Goal: Check status: Check status

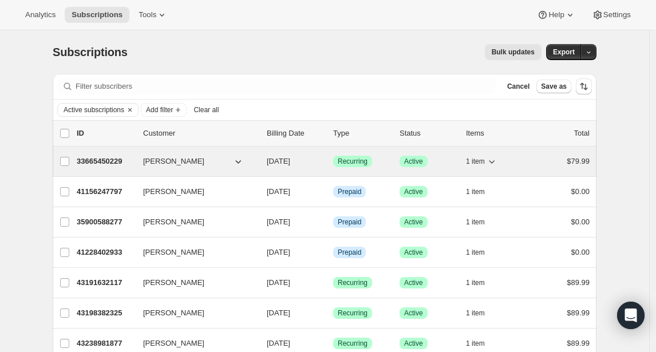
click at [102, 165] on p "33665450229" at bounding box center [105, 161] width 57 height 11
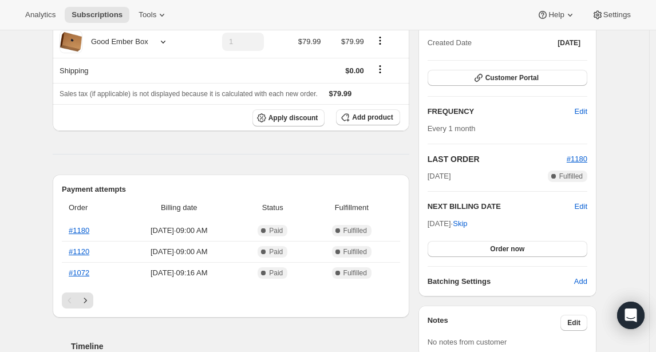
scroll to position [160, 0]
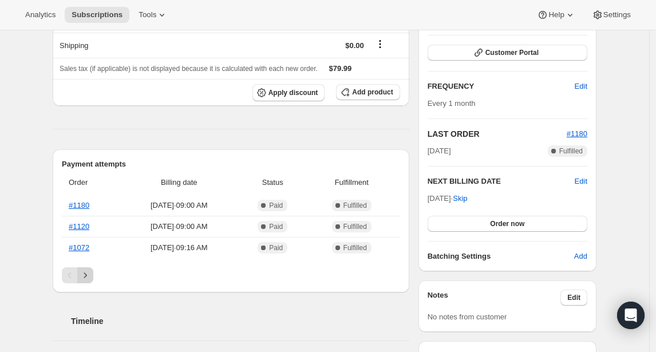
click at [91, 274] on icon "Next" at bounding box center [85, 275] width 11 height 11
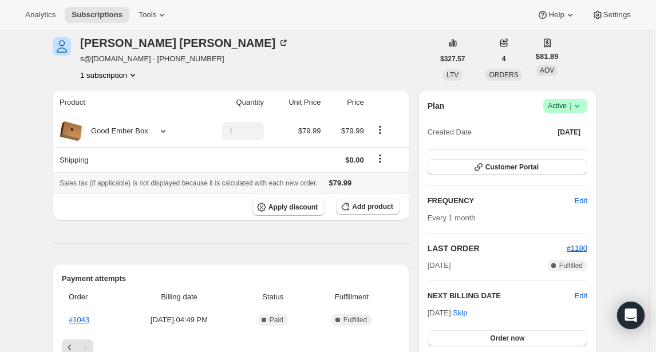
scroll to position [46, 0]
